Goal: Information Seeking & Learning: Learn about a topic

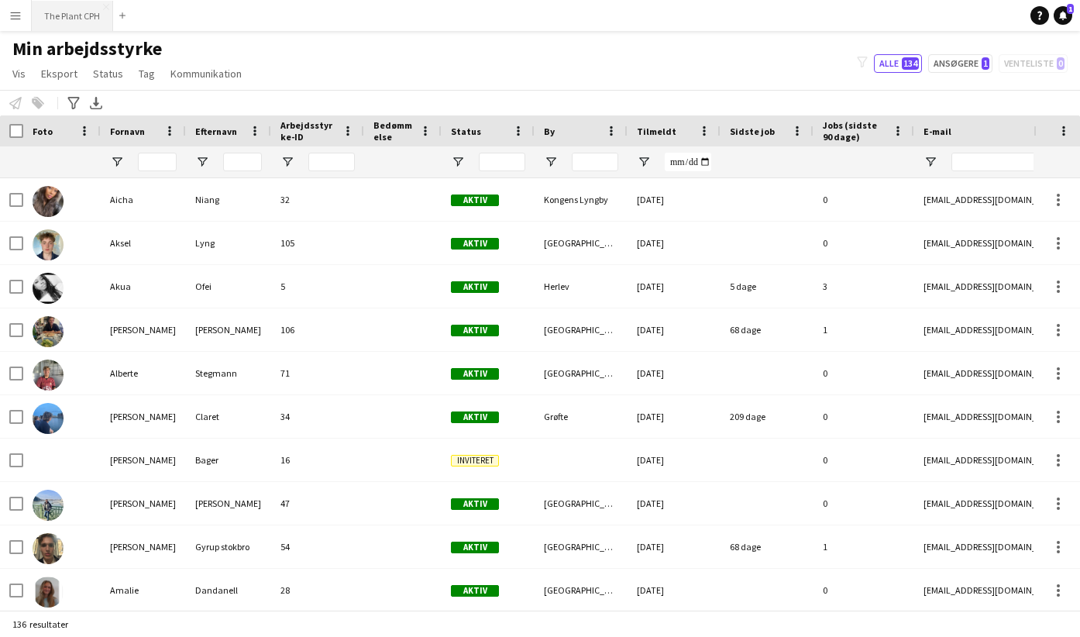
click at [81, 16] on button "The Plant CPH Luk" at bounding box center [72, 16] width 81 height 30
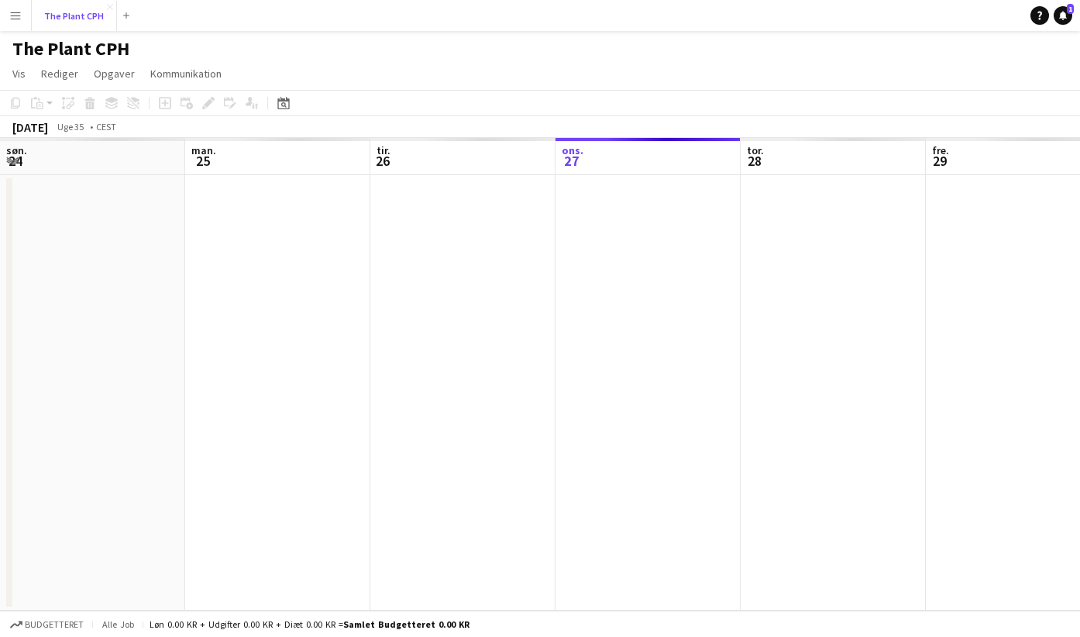
scroll to position [0, 370]
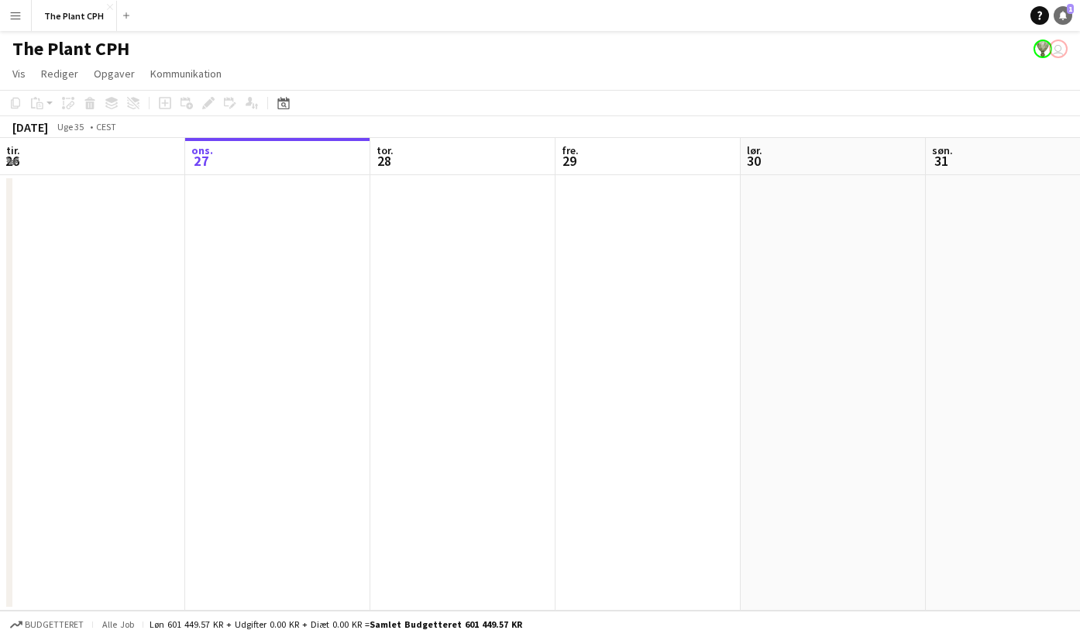
click at [1066, 16] on icon at bounding box center [1064, 15] width 8 height 8
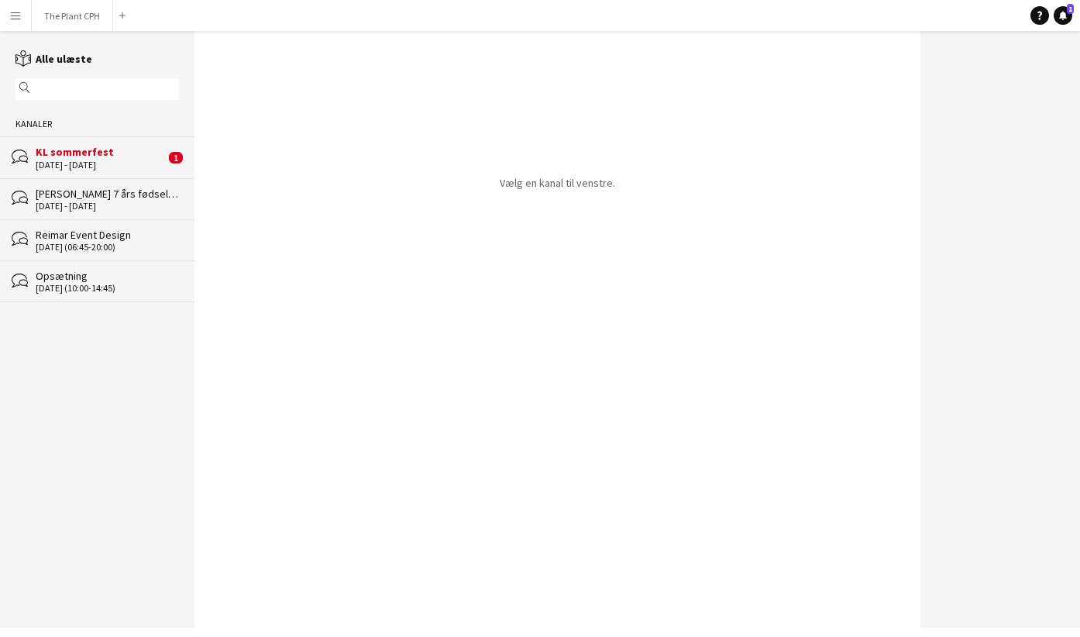
click at [92, 165] on div "[DATE] - [DATE]" at bounding box center [100, 165] width 129 height 11
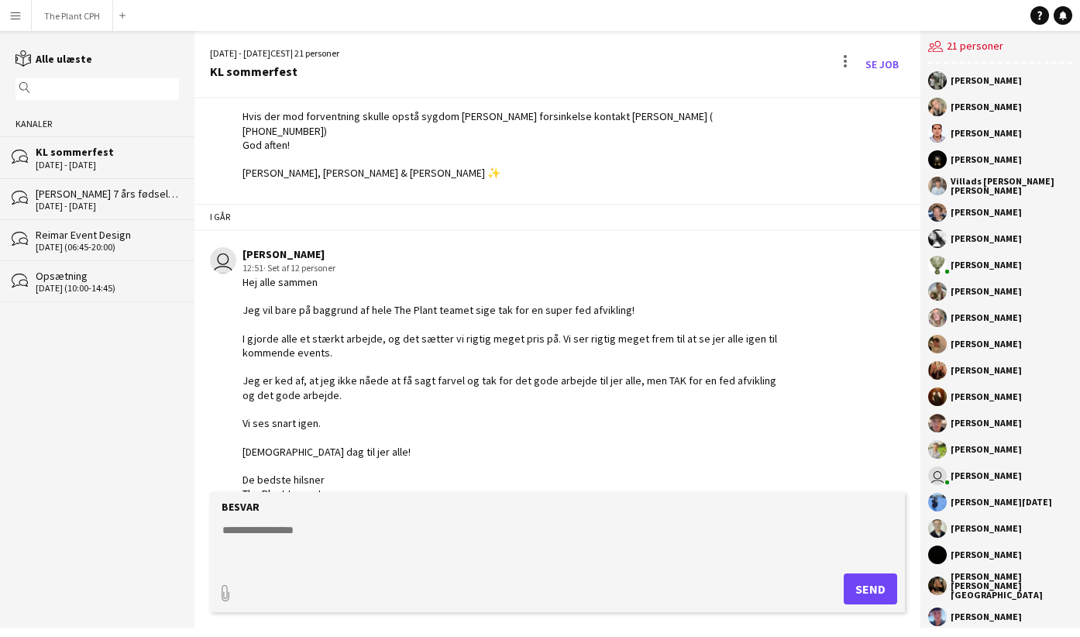
scroll to position [185, 0]
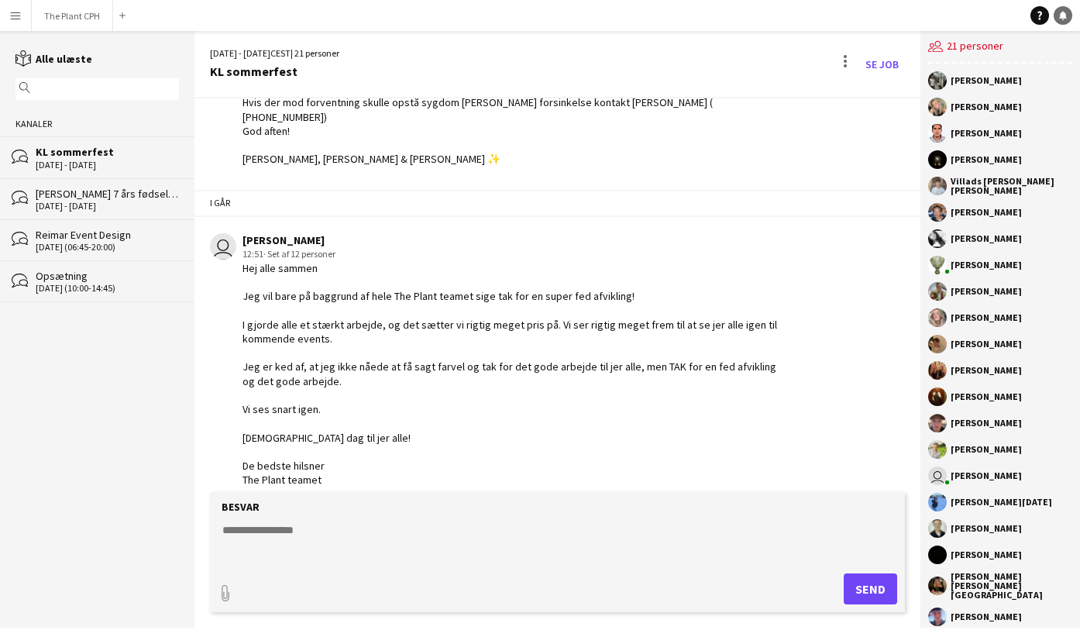
click at [1069, 16] on link "Notifikationer" at bounding box center [1063, 15] width 19 height 19
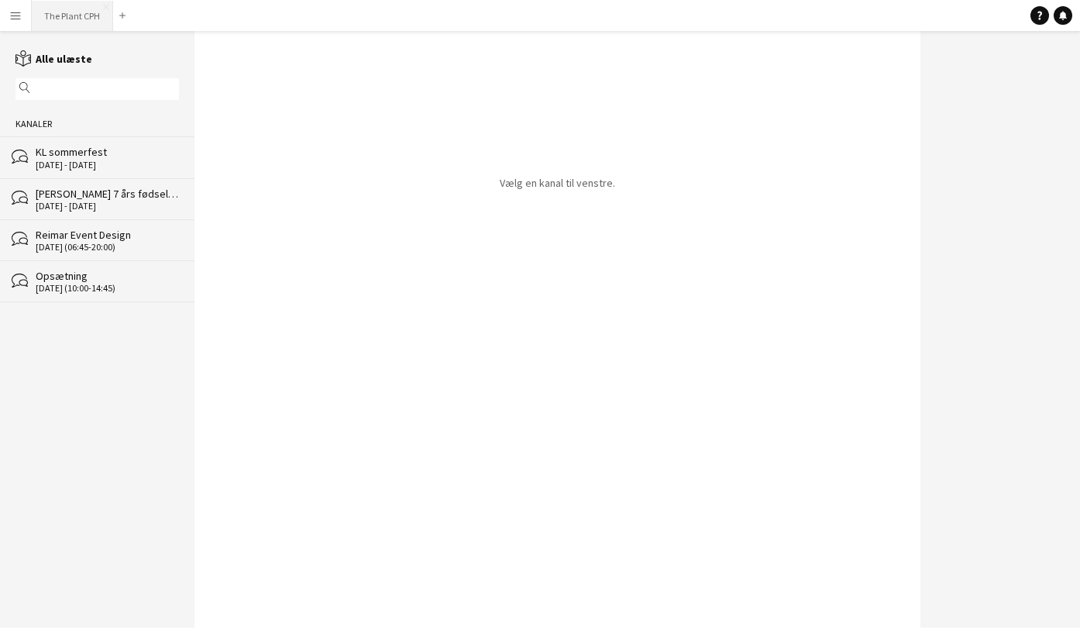
click at [68, 5] on button "The Plant CPH Luk" at bounding box center [72, 16] width 81 height 30
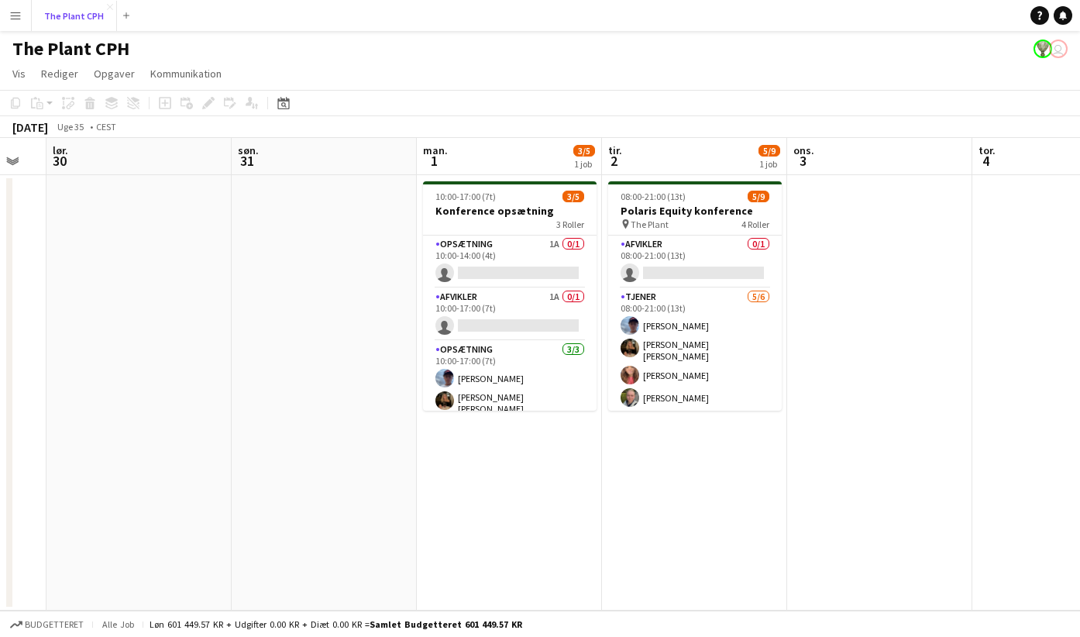
scroll to position [0, 582]
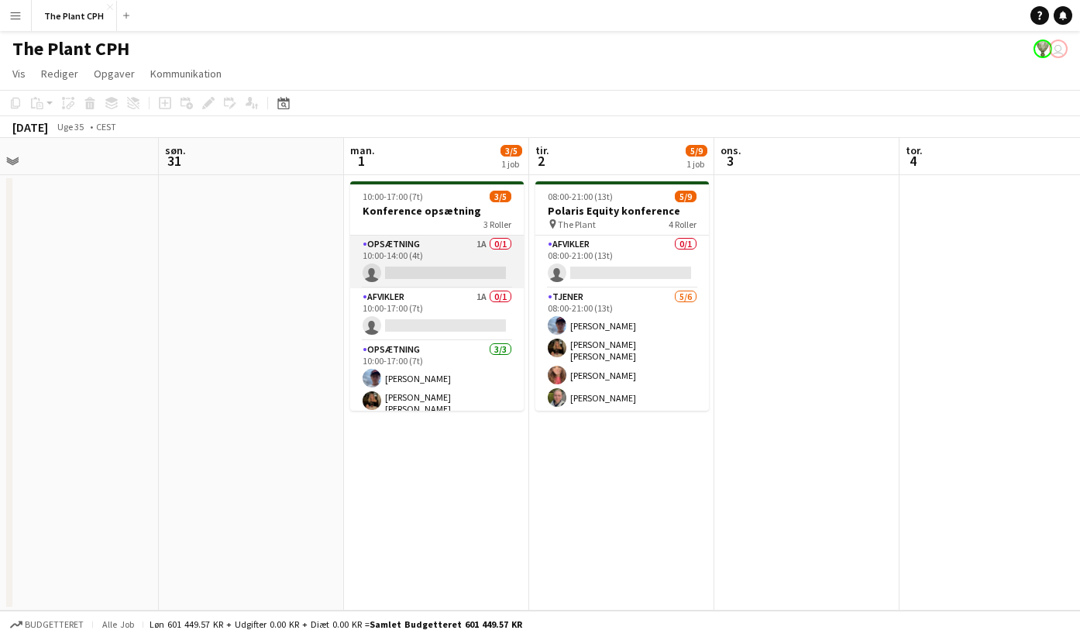
click at [482, 250] on app-card-role "Opsætning 1A 0/1 10:00-14:00 (4t) single-neutral-actions" at bounding box center [437, 262] width 174 height 53
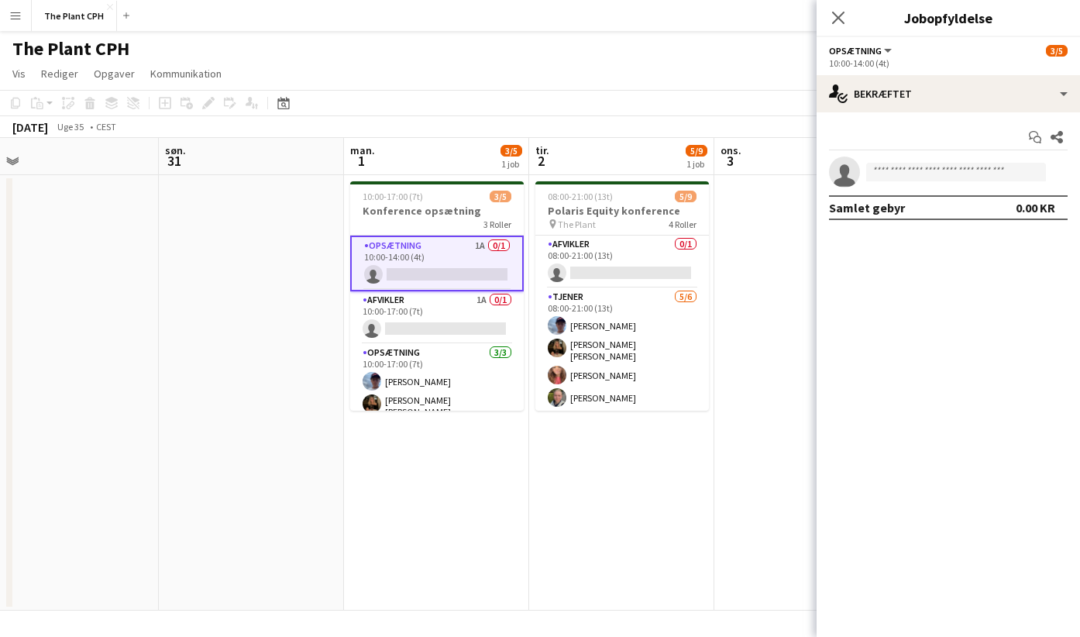
click at [887, 50] on button "Opsætning" at bounding box center [861, 51] width 65 height 12
click at [987, 53] on div "Opsætning Alle roller Opsætning 3/5" at bounding box center [948, 50] width 239 height 14
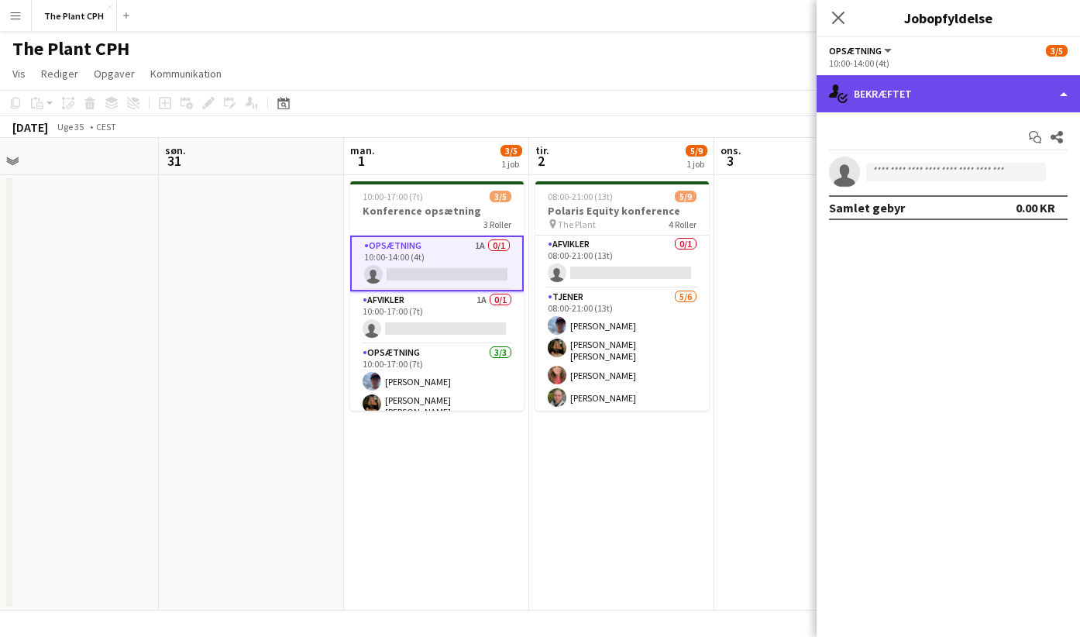
click at [1039, 94] on div "single-neutral-actions-check-2 Bekræftet" at bounding box center [949, 93] width 264 height 37
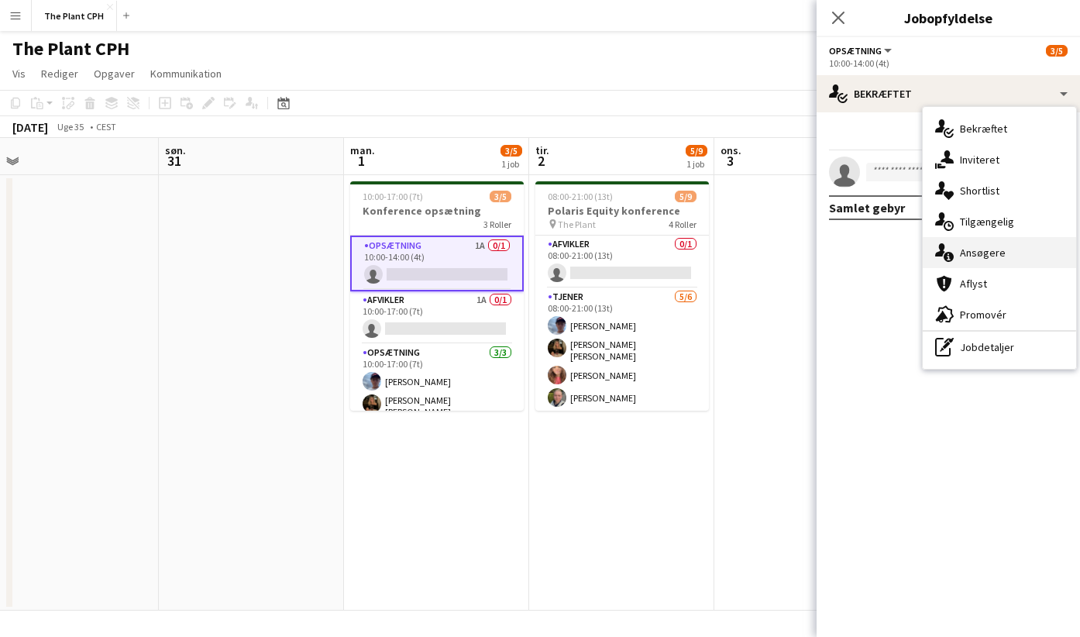
click at [994, 250] on div "single-neutral-actions-information Ansøgere" at bounding box center [999, 252] width 153 height 31
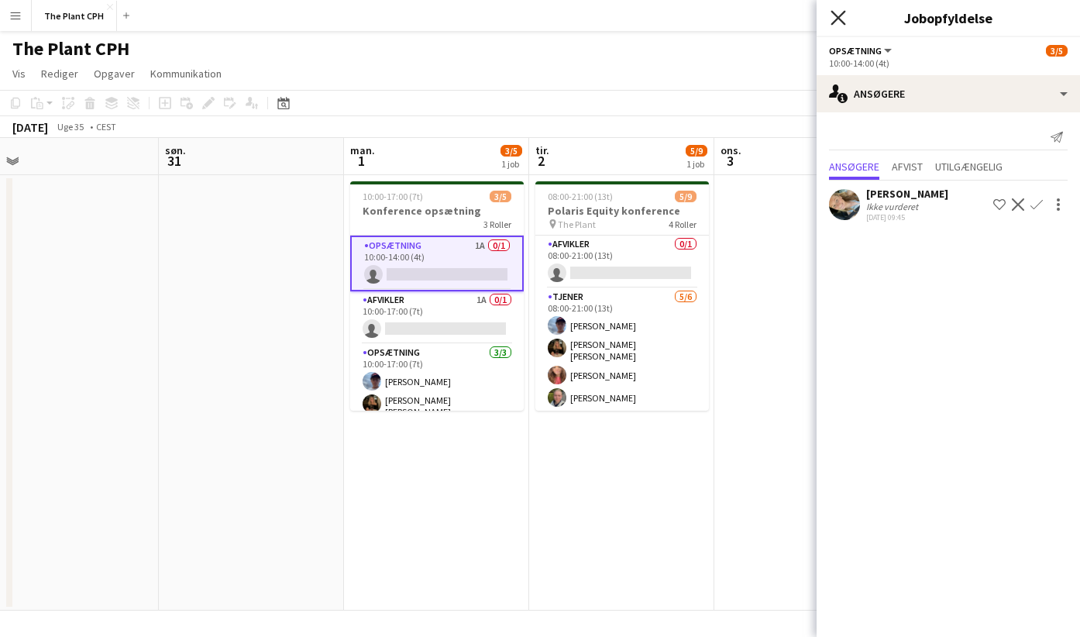
click at [844, 14] on icon "Luk pop-in" at bounding box center [838, 17] width 15 height 15
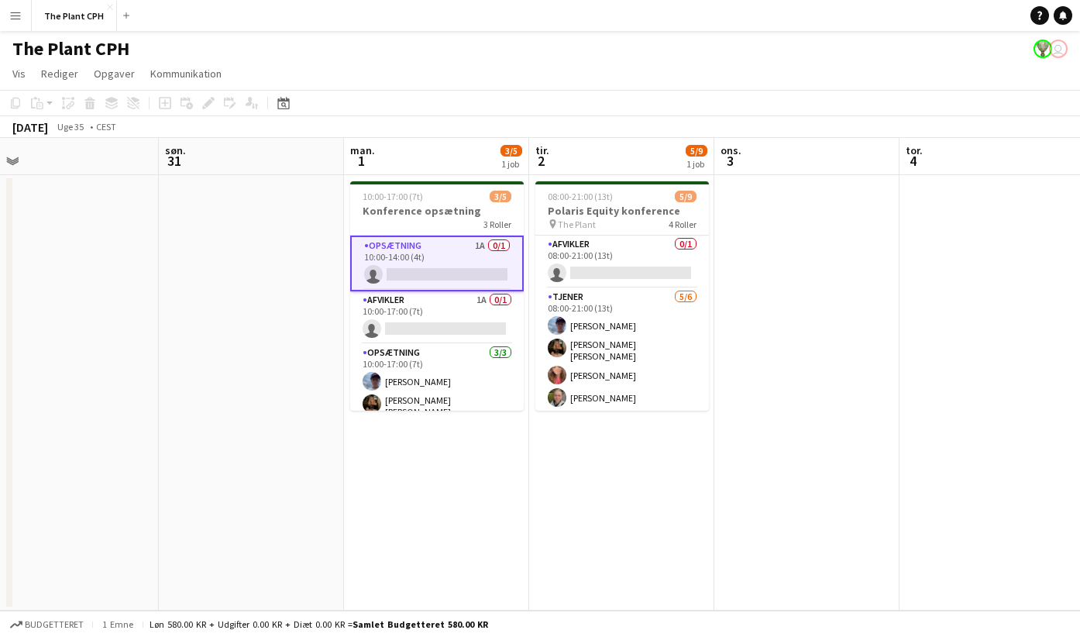
click at [568, 124] on div "[DATE] Uge 35 • CEST" at bounding box center [540, 127] width 1080 height 22
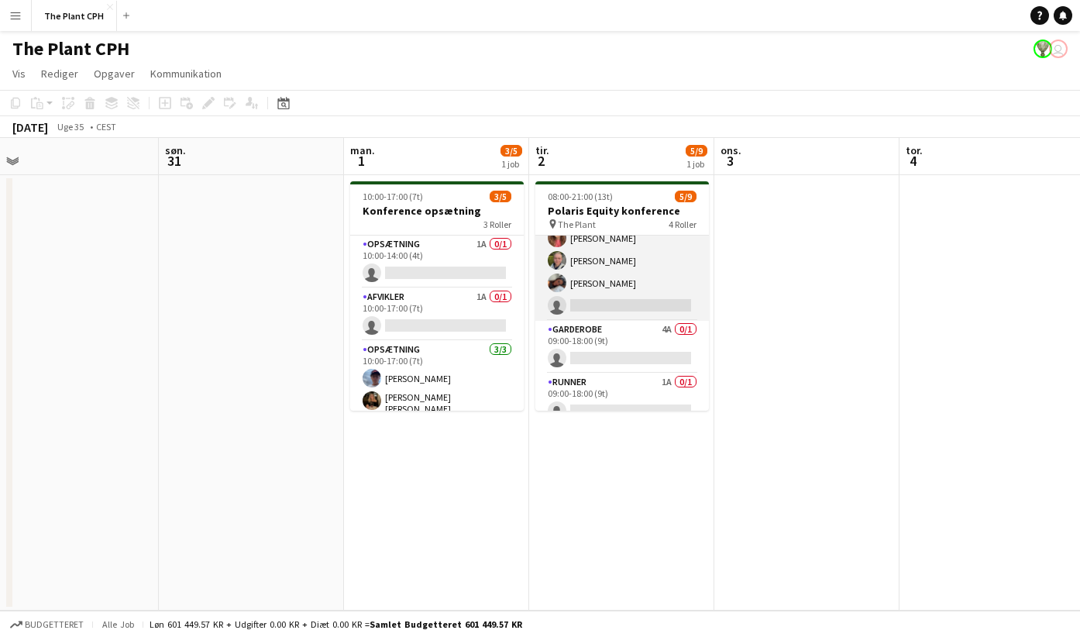
scroll to position [148, 0]
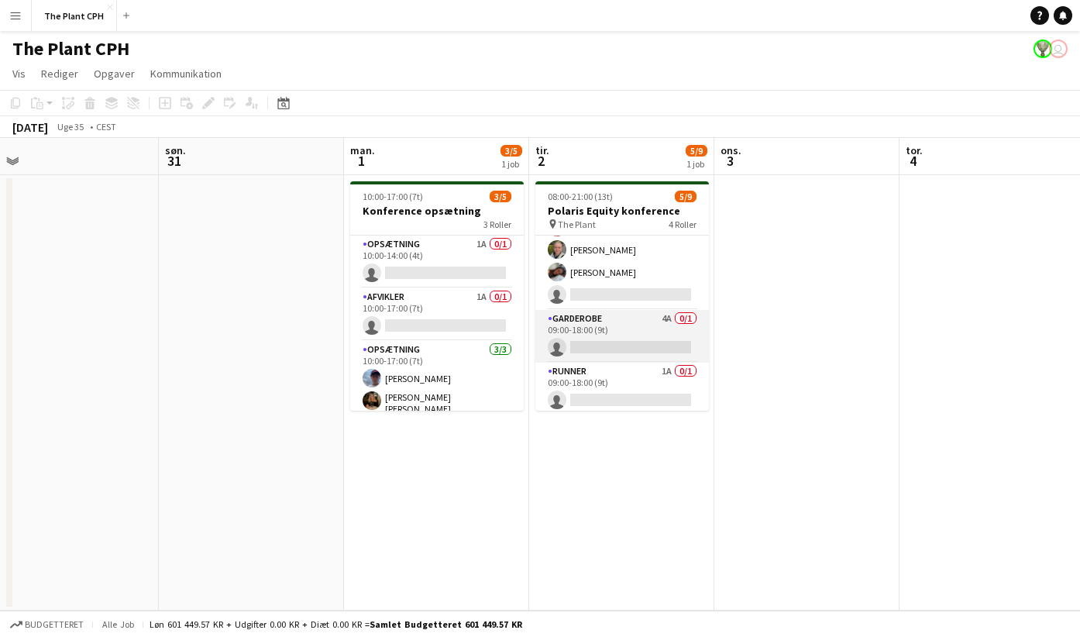
click at [666, 310] on app-card-role "Garderobe 4A 0/1 09:00-18:00 (9t) single-neutral-actions" at bounding box center [623, 336] width 174 height 53
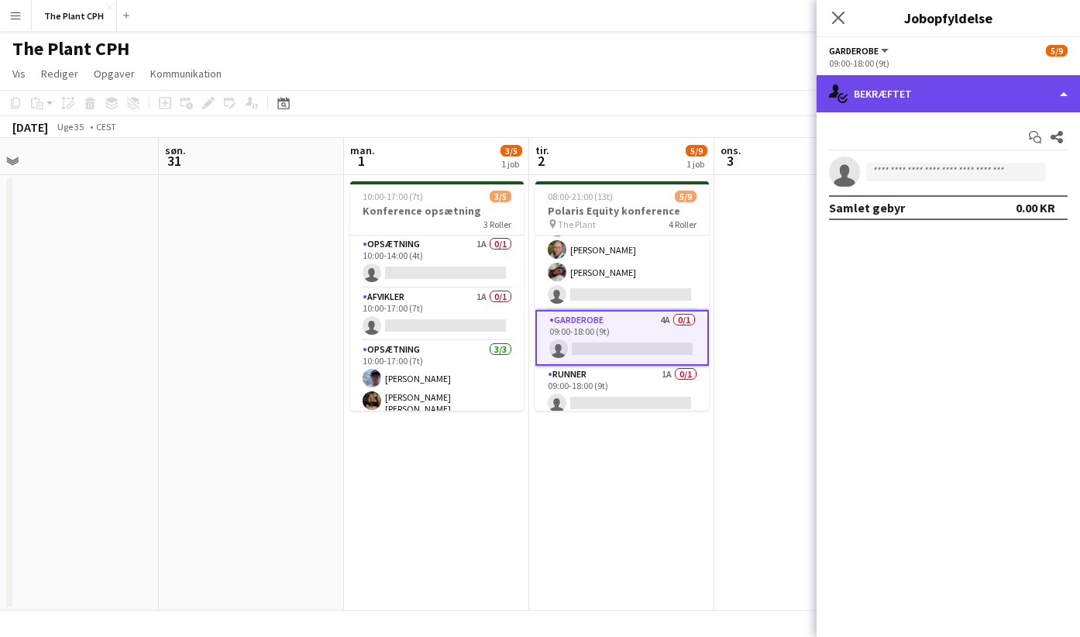
click at [971, 94] on div "single-neutral-actions-check-2 Bekræftet" at bounding box center [949, 93] width 264 height 37
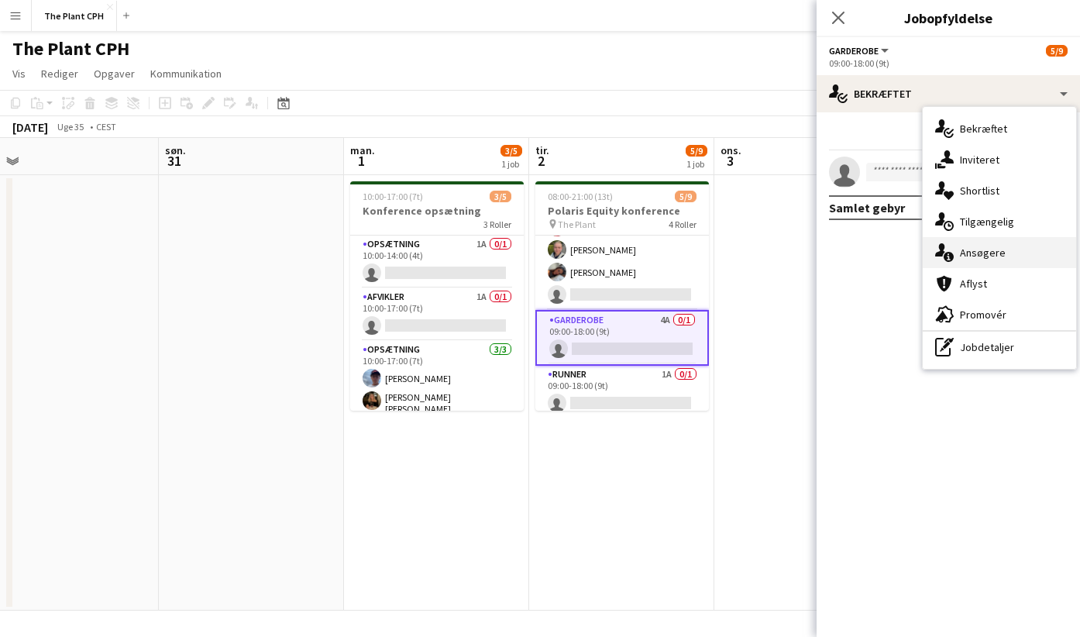
click at [987, 252] on div "single-neutral-actions-information Ansøgere" at bounding box center [999, 252] width 153 height 31
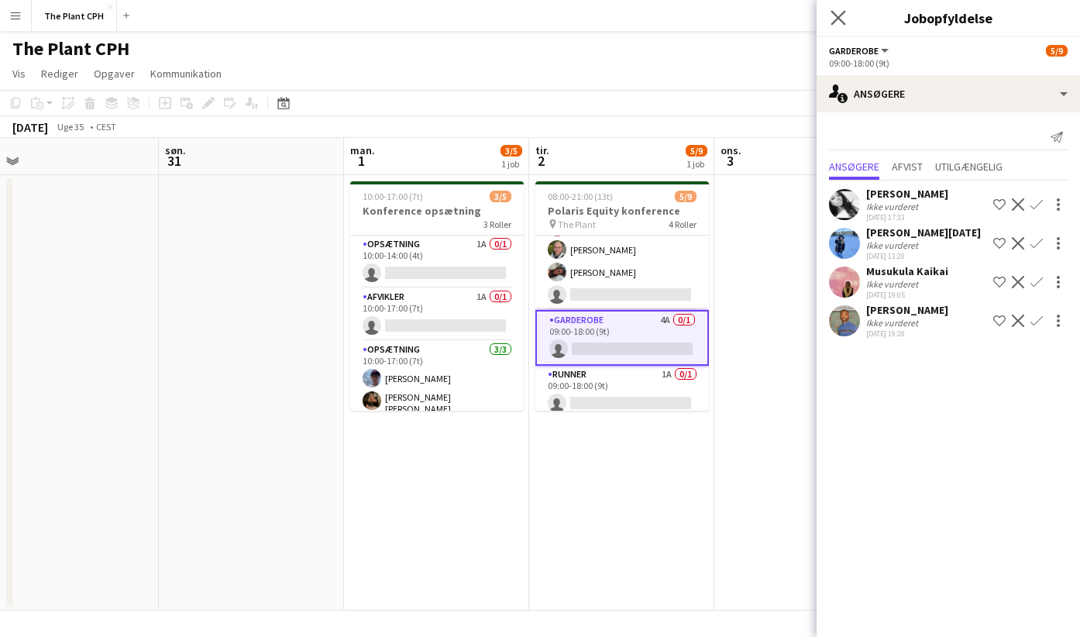
click at [836, 9] on app-icon "Luk pop-in" at bounding box center [839, 18] width 22 height 22
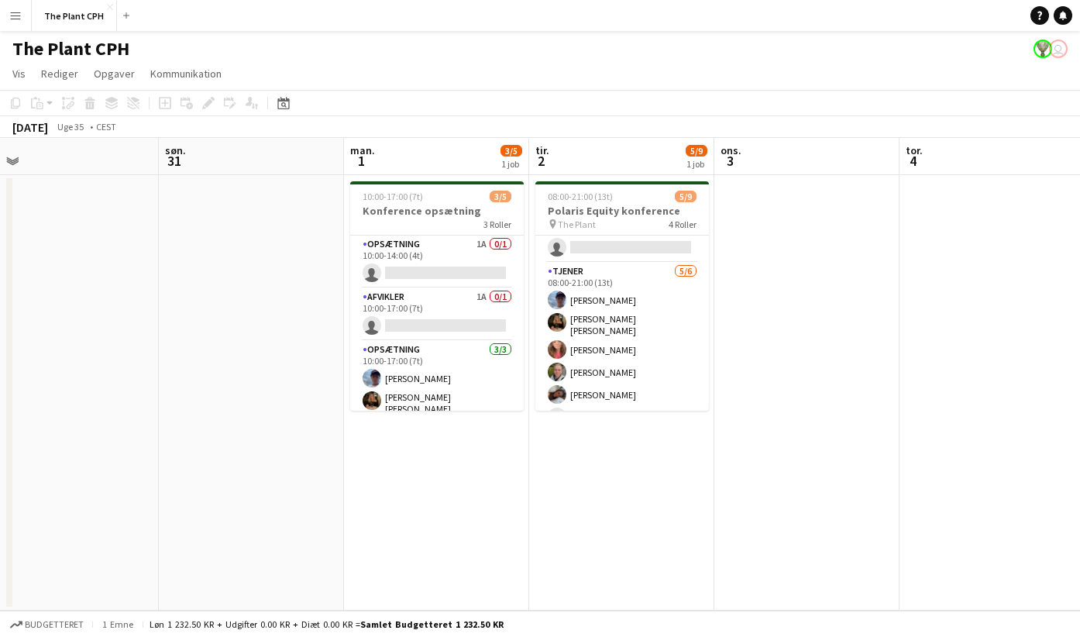
scroll to position [0, 0]
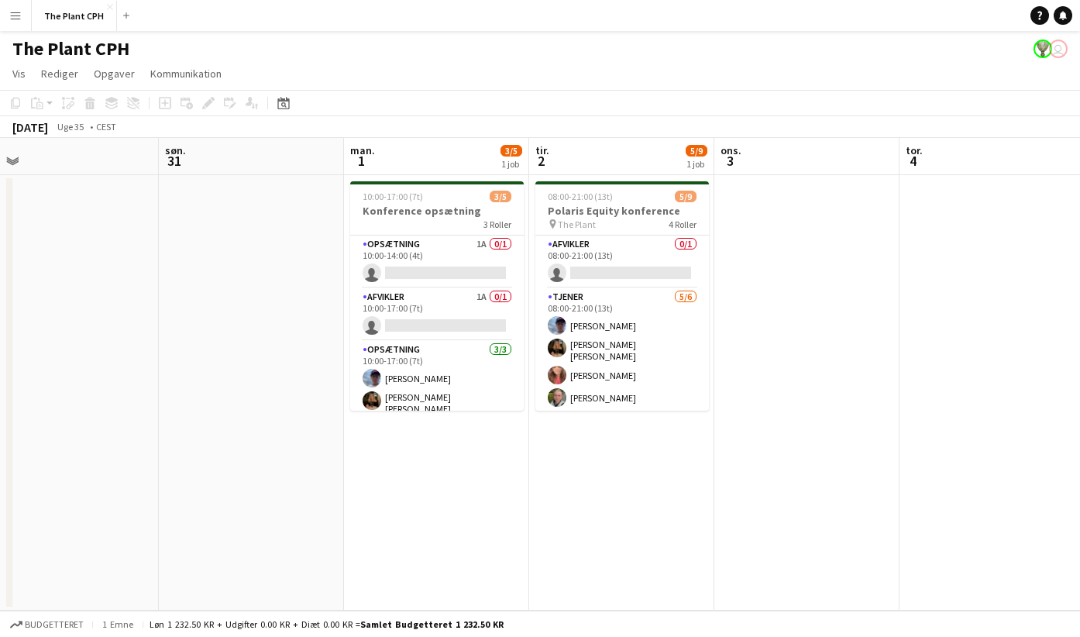
click at [643, 109] on app-toolbar "Kopier Indsæt Indsæt Kommando V Indsæt med mandskab Kommando Skift V Indsæt lin…" at bounding box center [540, 103] width 1080 height 26
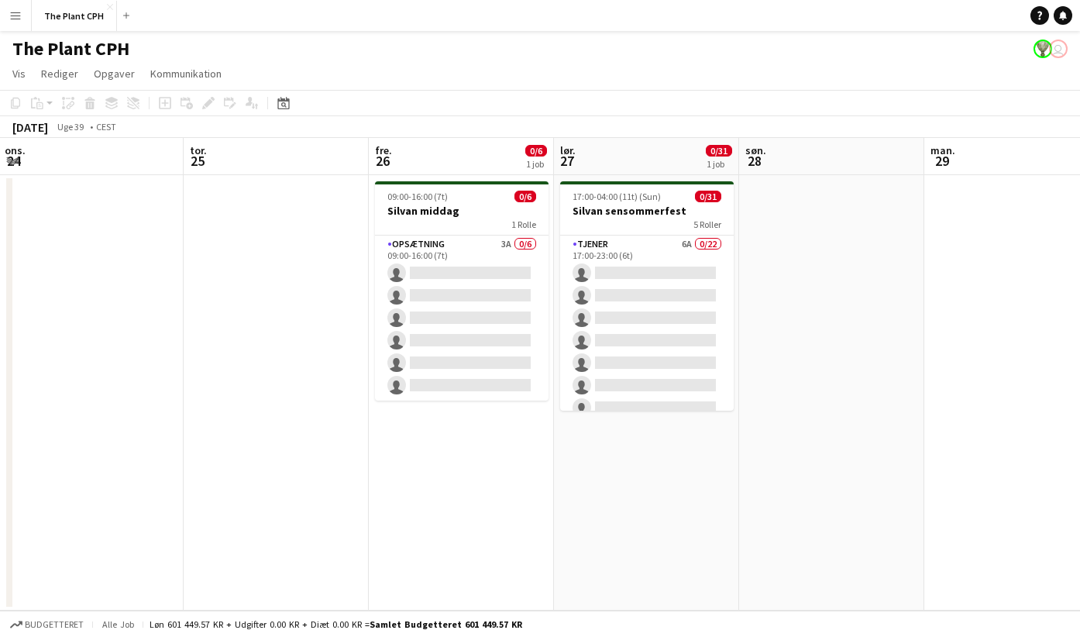
scroll to position [0, 518]
